Goal: Task Accomplishment & Management: Use online tool/utility

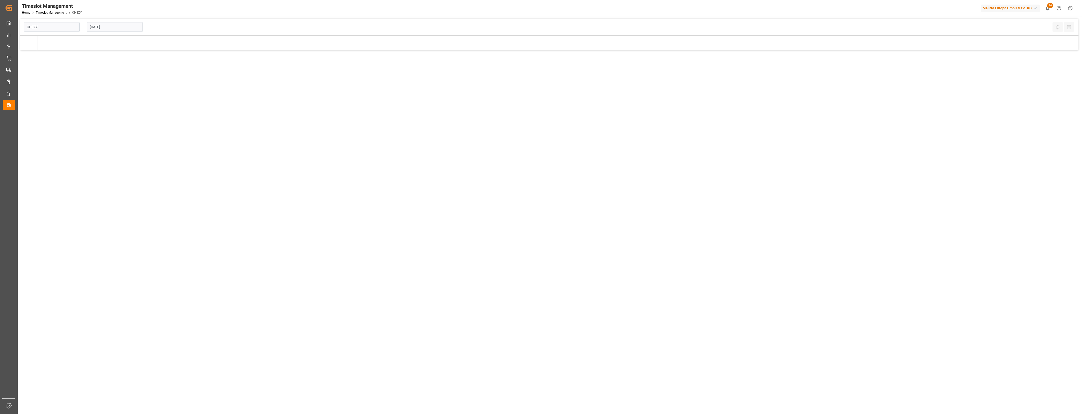
type input "Chezy Loading"
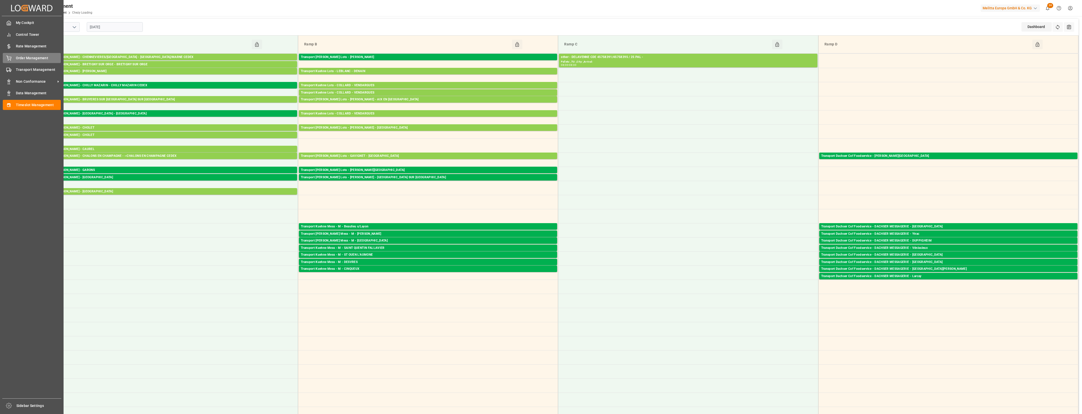
click at [10, 61] on div "Order Management Order Management" at bounding box center [32, 58] width 58 height 10
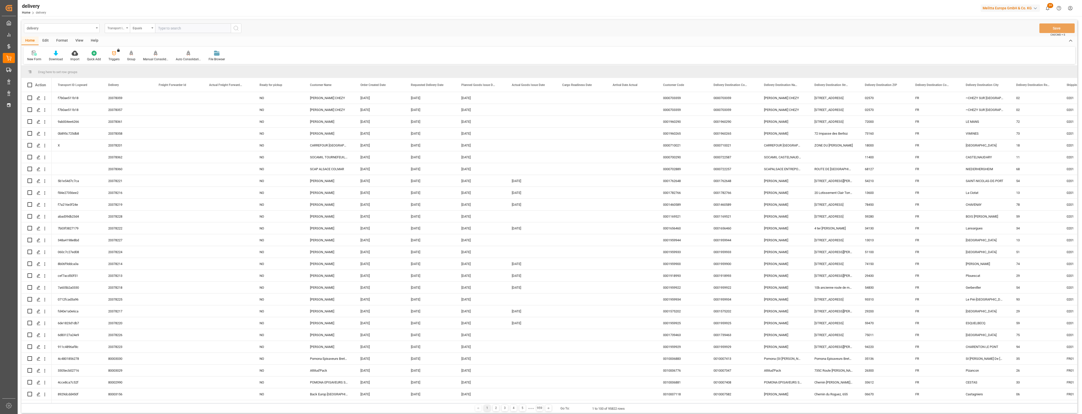
click at [128, 30] on div "Transport ID Logward" at bounding box center [117, 28] width 25 height 10
click at [125, 60] on div "Delivery" at bounding box center [142, 62] width 75 height 11
click at [168, 25] on input "text" at bounding box center [193, 28] width 76 height 10
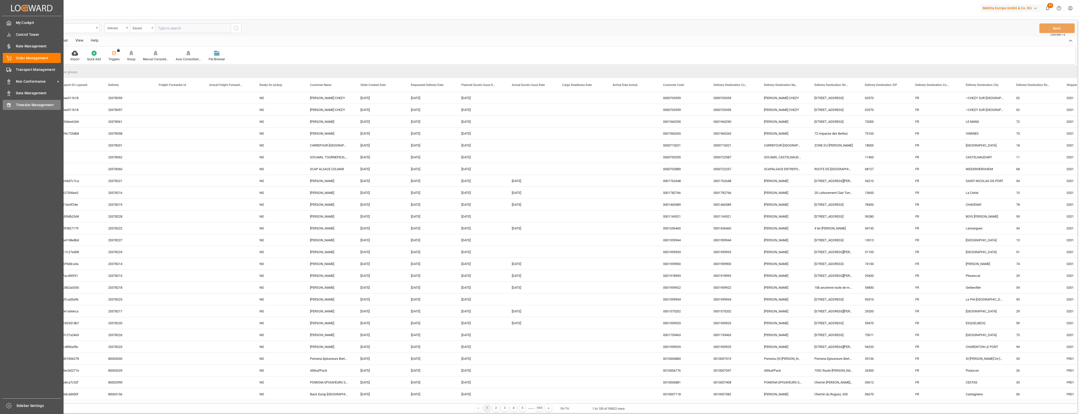
click at [32, 106] on span "Timeslot Management" at bounding box center [38, 104] width 45 height 5
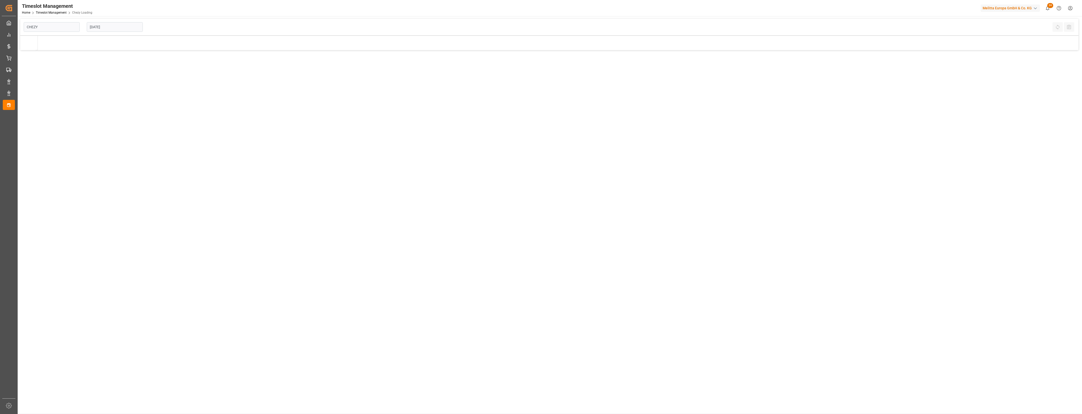
type input "Chezy Loading"
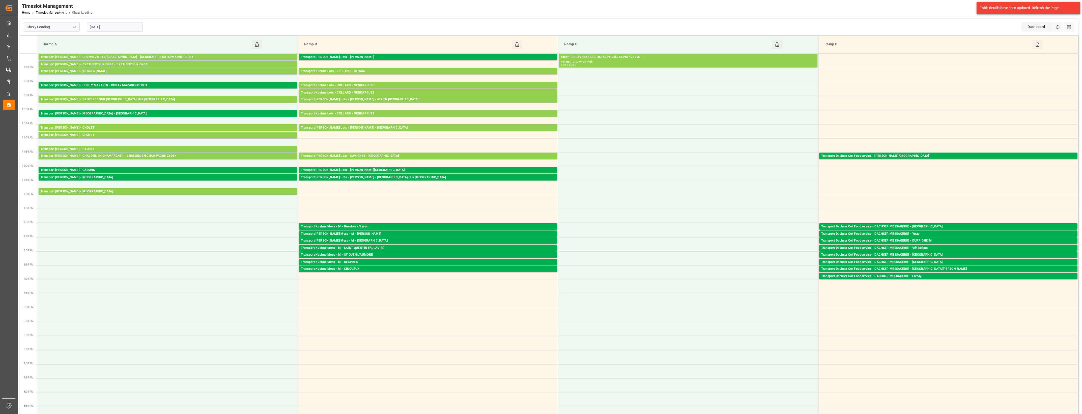
click at [119, 31] on input "[DATE]" at bounding box center [115, 27] width 56 height 10
click at [102, 79] on span "16" at bounding box center [102, 77] width 3 height 4
type input "16-09-2025"
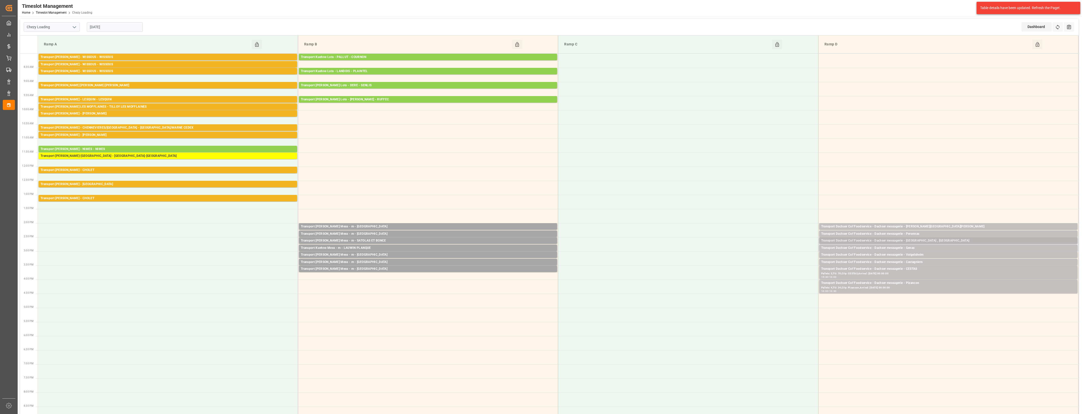
click at [927, 239] on div "Transport Dachser Cof Foodservice - Dachser messagerie - Sant Boi De Llobregat …" at bounding box center [948, 240] width 254 height 5
click at [761, 262] on button "Open" at bounding box center [752, 264] width 35 height 6
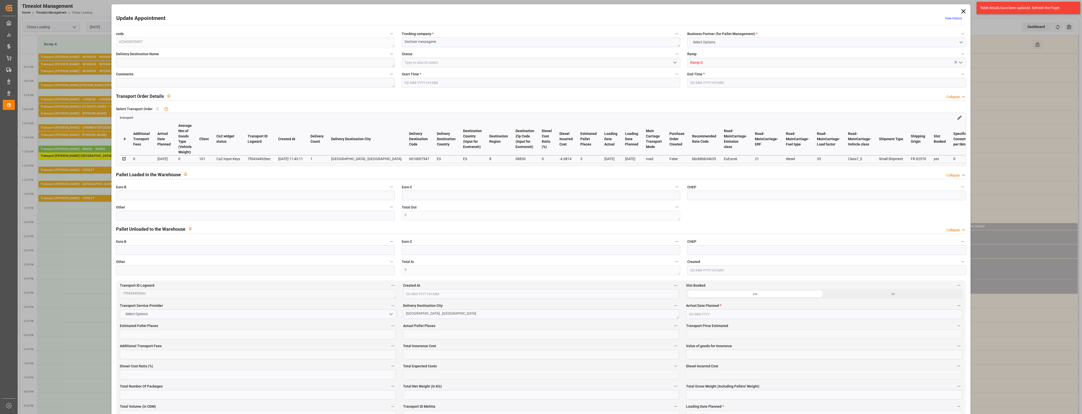
type input "3"
type input "231.9"
type input "0"
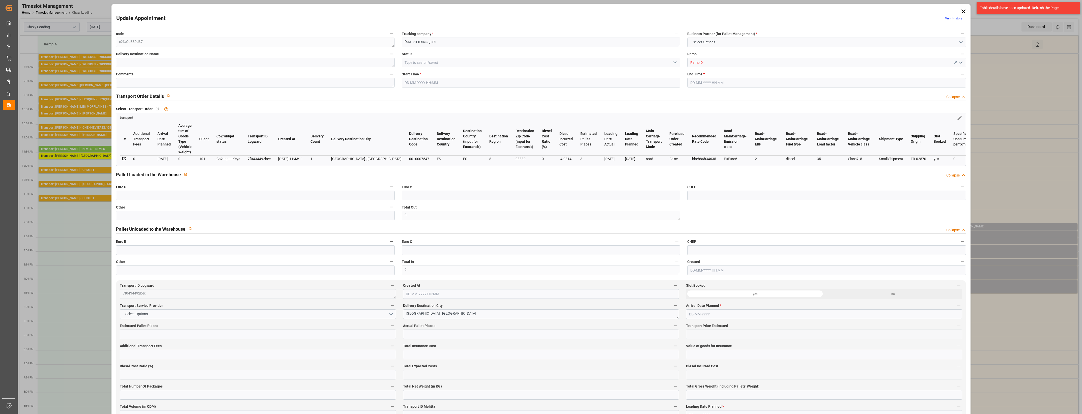
type input "227.8186"
type input "-4.0814"
type input "2"
type input "506.56"
type input "670.69"
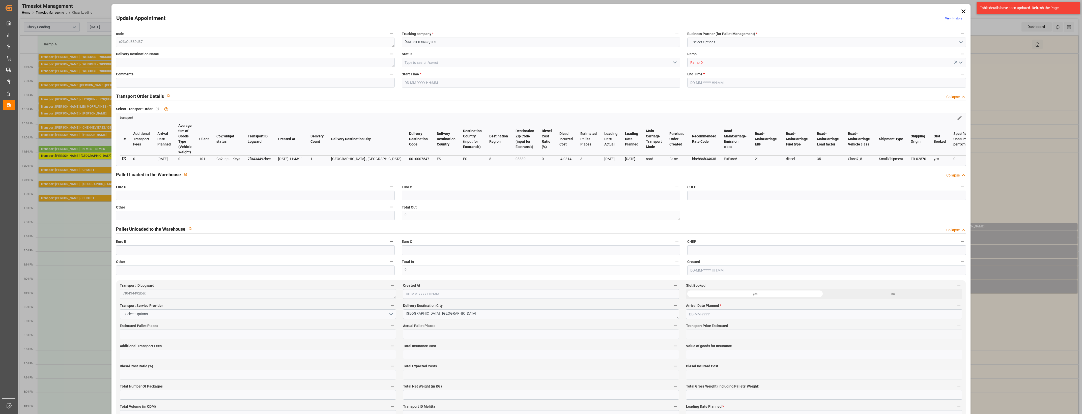
type input "1941.328"
type input "8"
type input "2"
type input "12"
type input "3"
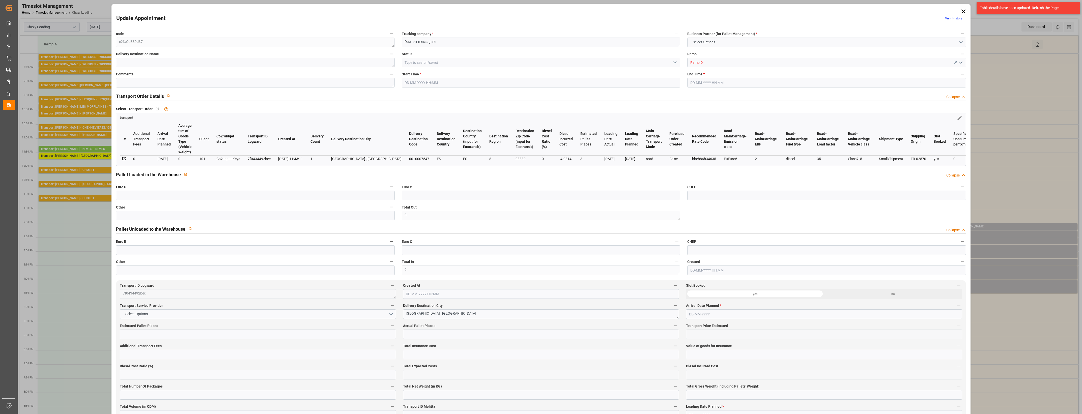
type input "101"
type input "596.91"
type input "0"
type input "4710.8598"
type input "0"
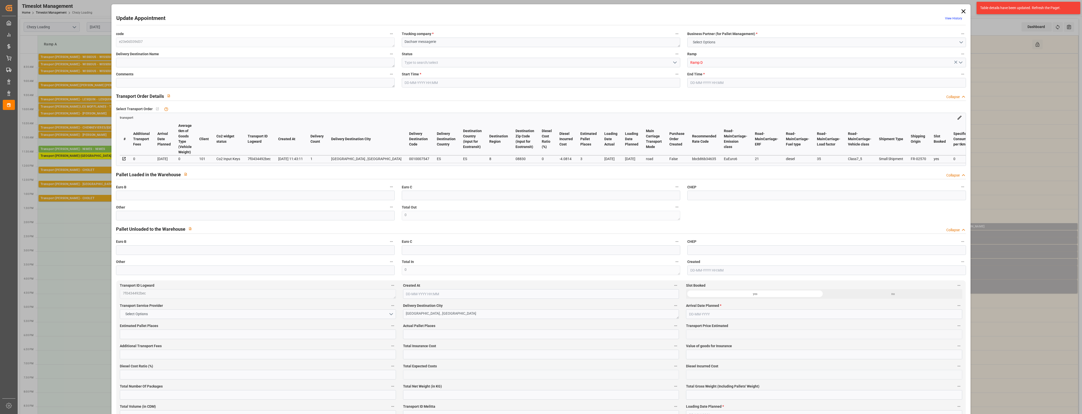
type input "0"
type input "21"
type input "35"
type input "16-09-2025 14:30"
type input "16-09-2025 14:45"
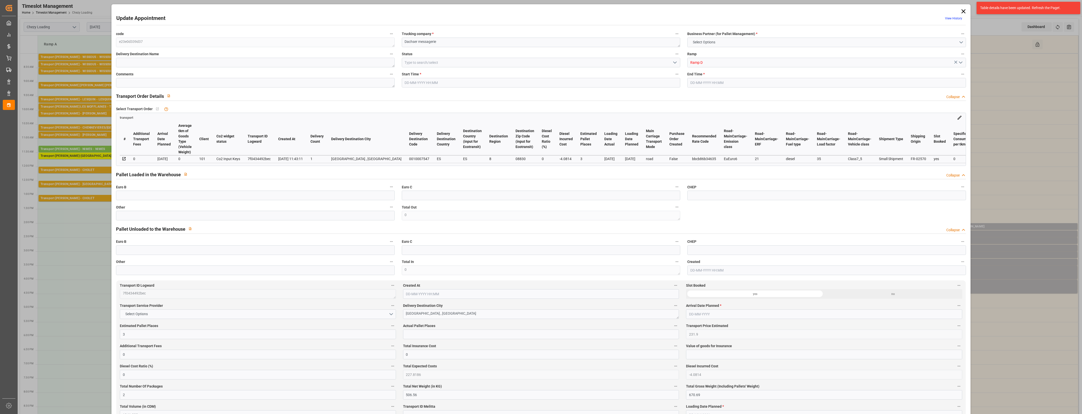
type input "15-09-2025 11:57"
type input "15-09-2025 11:43"
type input "24-09-2025"
type input "17-09-2025"
type input "[DATE]"
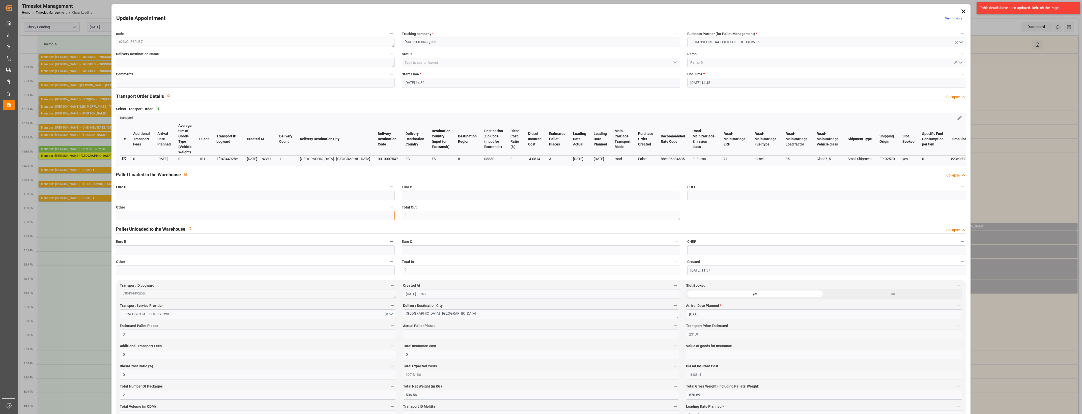
click at [226, 214] on input "text" at bounding box center [255, 216] width 278 height 10
type input "2"
click at [422, 337] on input "text" at bounding box center [541, 335] width 276 height 10
type input "2"
click at [463, 323] on div "Actual Pallet Places 2" at bounding box center [541, 331] width 283 height 20
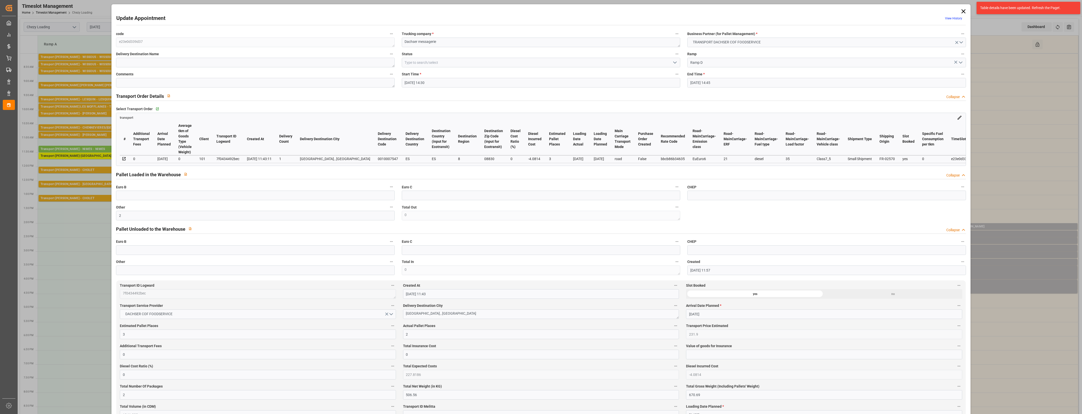
click at [473, 327] on label "Actual Pallet Places" at bounding box center [541, 326] width 276 height 7
click at [672, 327] on button "Actual Pallet Places" at bounding box center [675, 326] width 7 height 7
click at [676, 61] on div at bounding box center [541, 207] width 1082 height 414
click at [674, 63] on icon "open menu" at bounding box center [675, 63] width 6 height 6
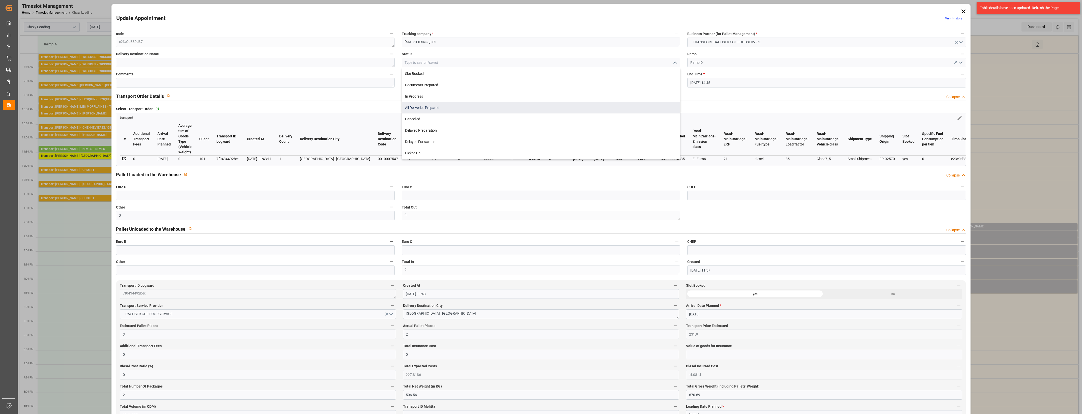
click at [437, 107] on div "All Deliveries Prepared" at bounding box center [541, 107] width 278 height 11
type input "All Deliveries Prepared"
